Goal: Transaction & Acquisition: Book appointment/travel/reservation

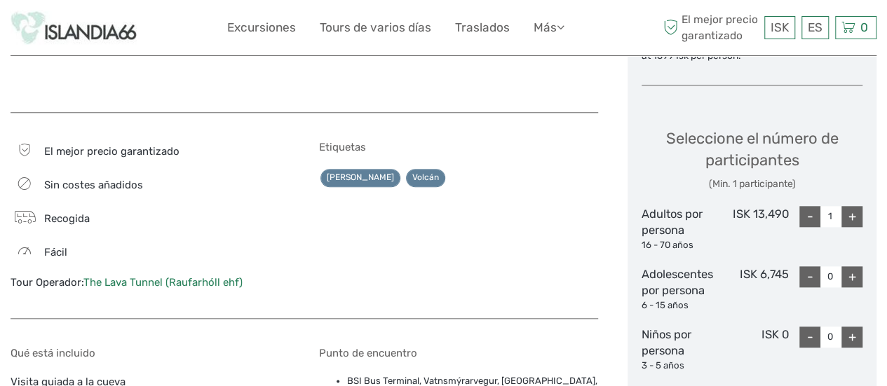
scroll to position [631, 0]
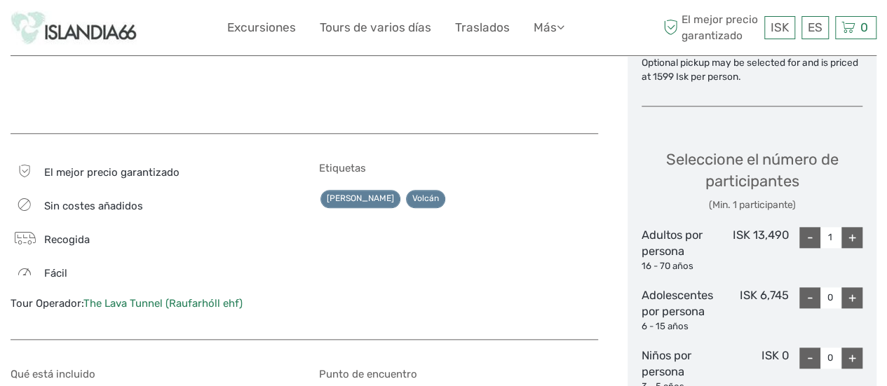
click at [856, 227] on div "+" at bounding box center [852, 237] width 21 height 21
type input "2"
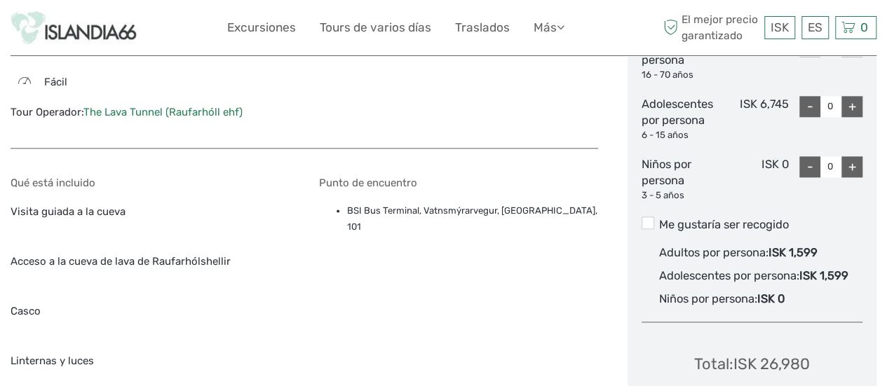
scroll to position [842, 0]
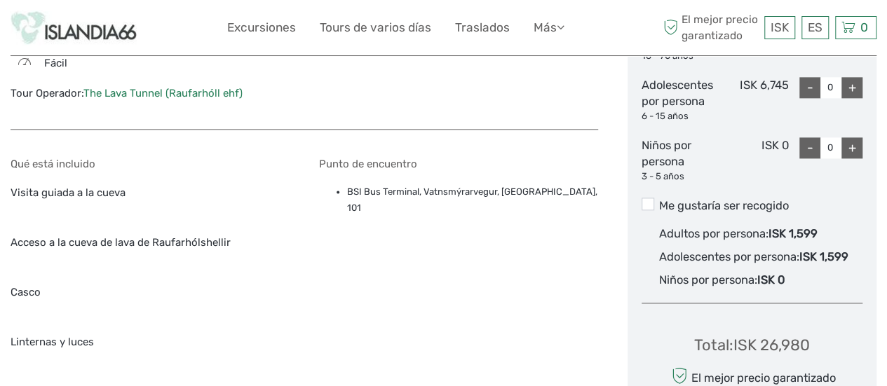
click at [858, 137] on div "+" at bounding box center [852, 147] width 21 height 21
click at [811, 137] on div "-" at bounding box center [809, 147] width 21 height 21
type input "0"
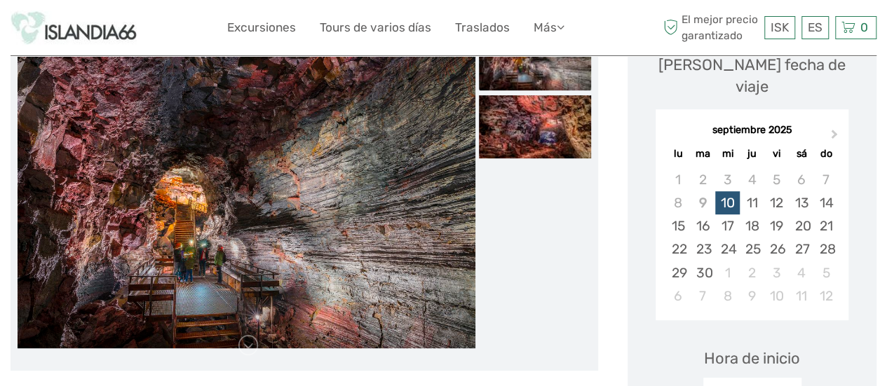
scroll to position [210, 0]
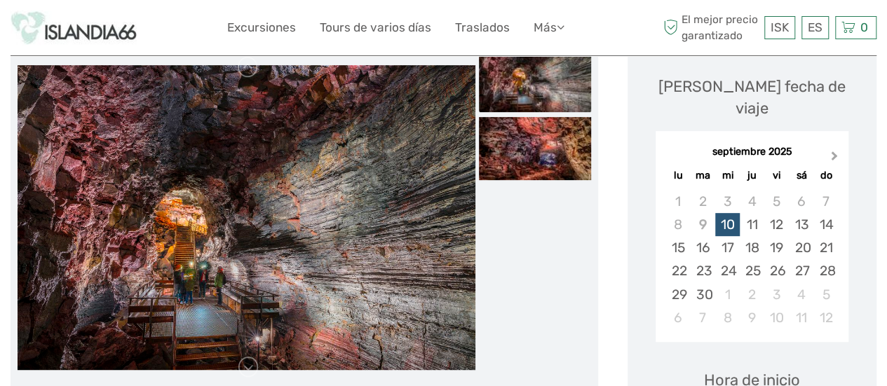
click at [835, 149] on span "Next Month" at bounding box center [835, 159] width 0 height 20
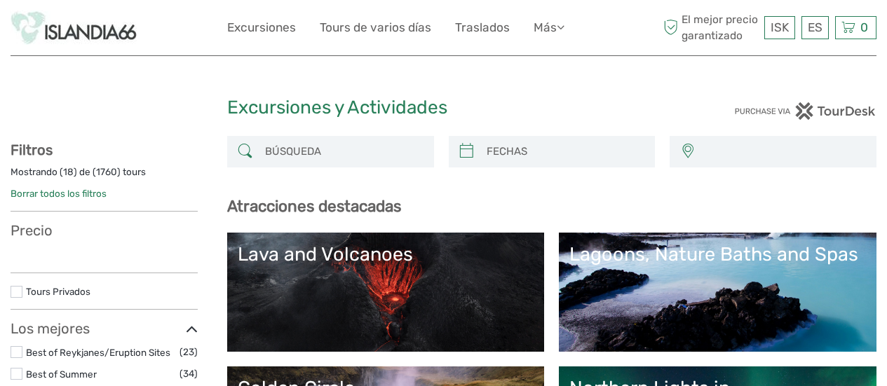
select select
